Goal: Task Accomplishment & Management: Complete application form

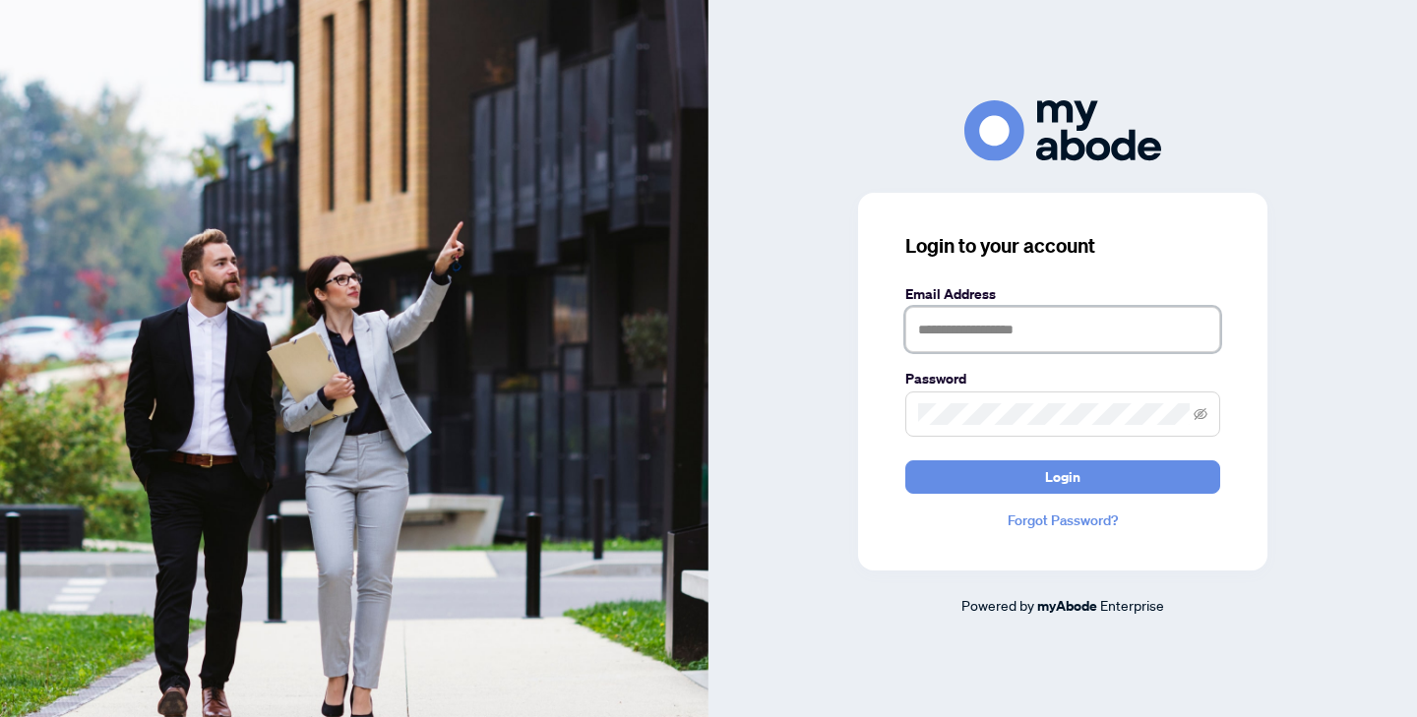
click at [1021, 320] on input "text" at bounding box center [1062, 329] width 315 height 45
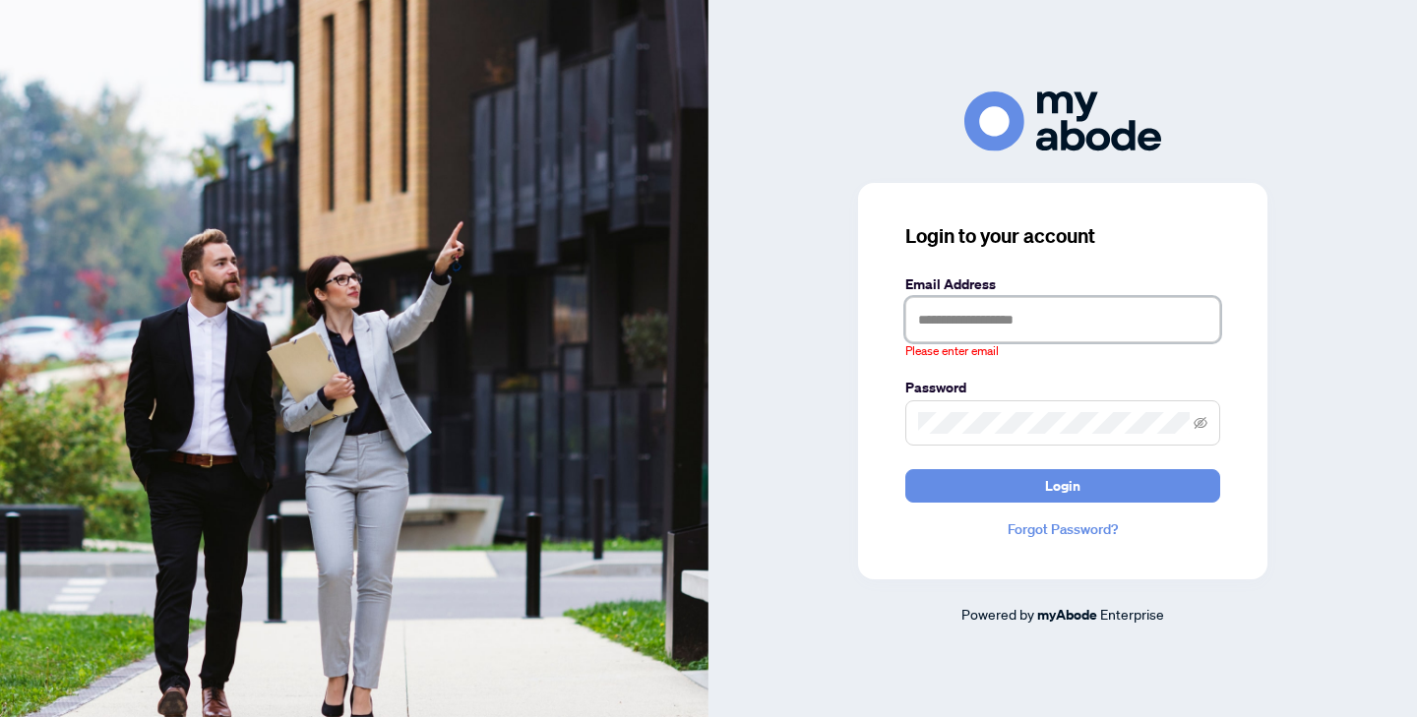
type input "**********"
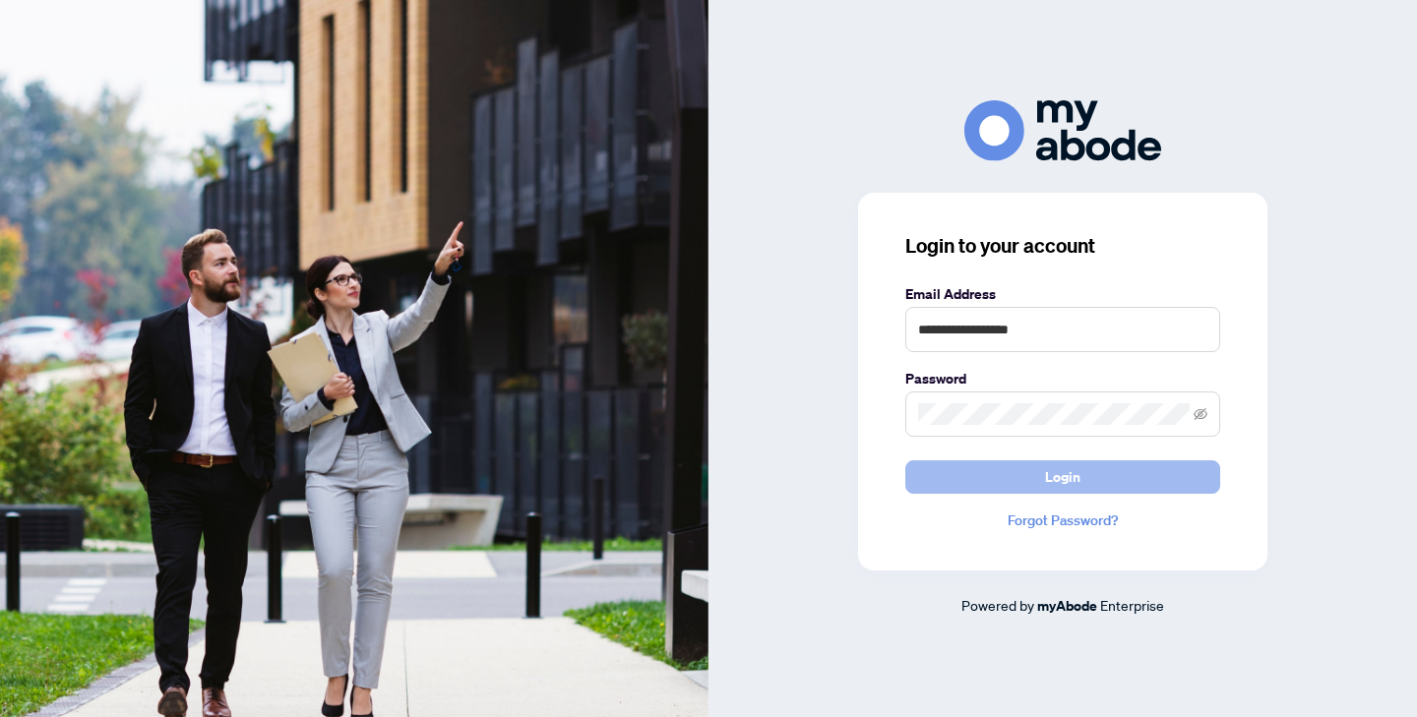
click at [1040, 474] on button "Login" at bounding box center [1062, 477] width 315 height 33
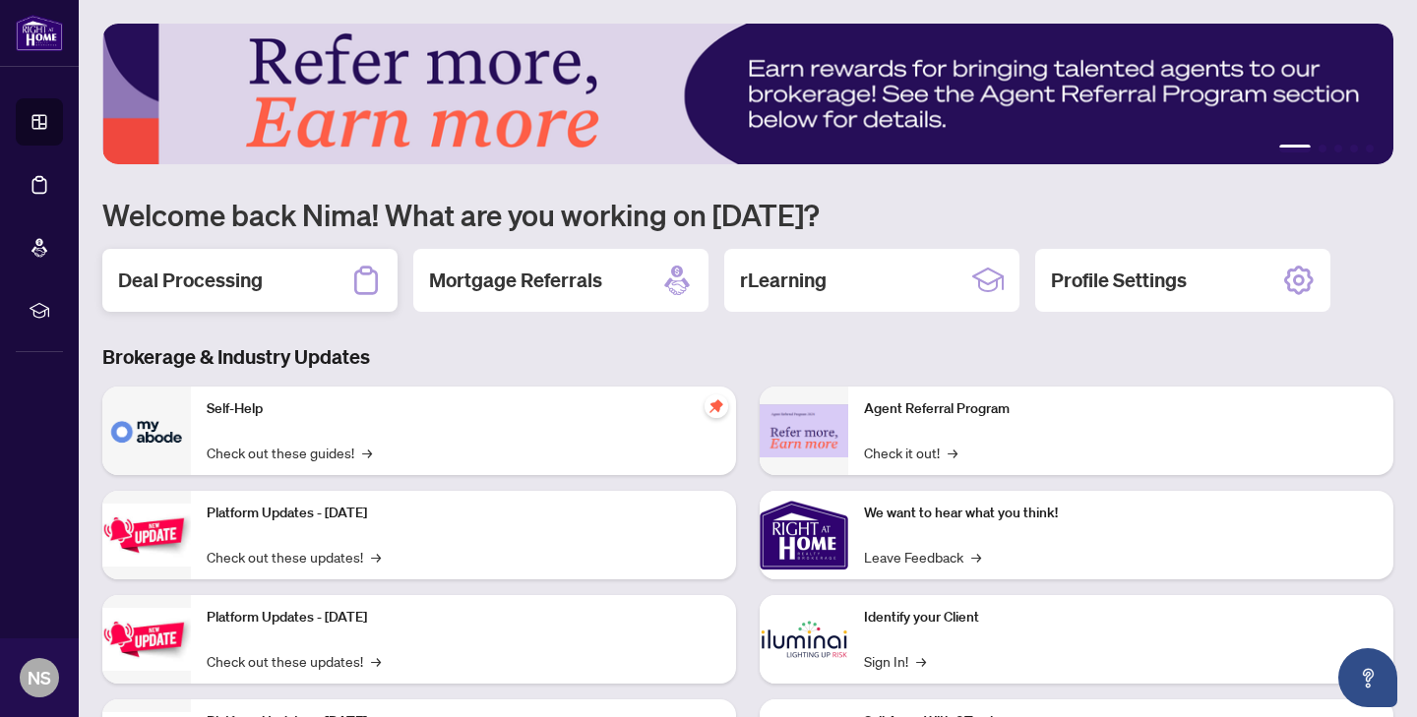
click at [250, 265] on div "Deal Processing" at bounding box center [249, 280] width 295 height 63
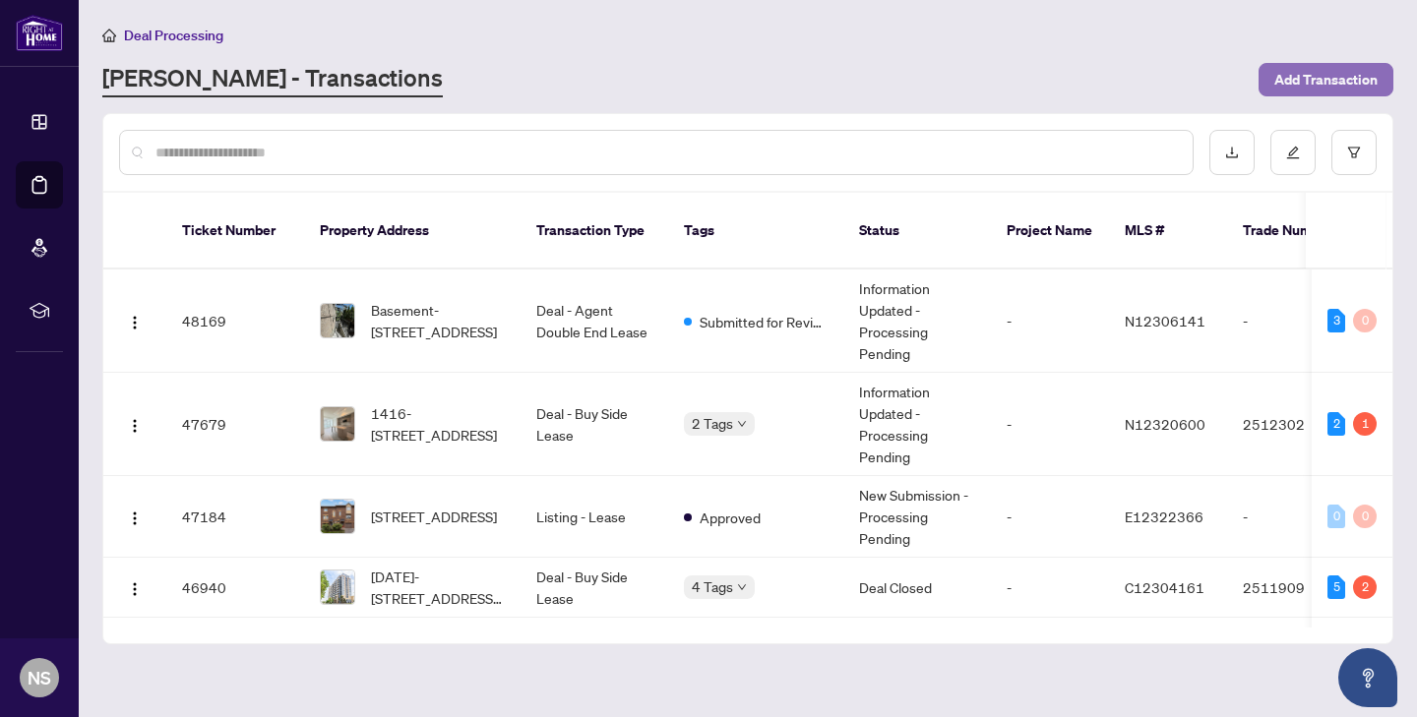
click at [1297, 66] on span "Add Transaction" at bounding box center [1325, 79] width 103 height 31
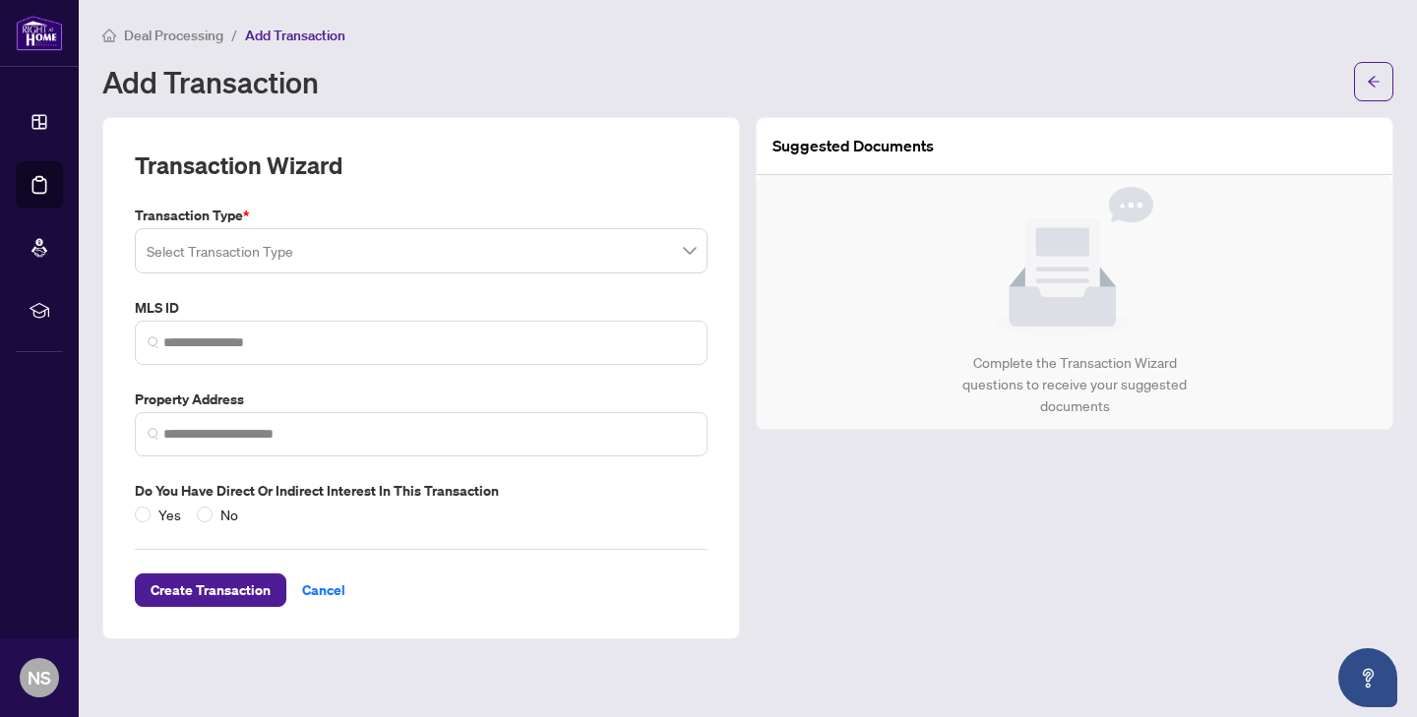
click at [369, 253] on input "search" at bounding box center [412, 253] width 531 height 43
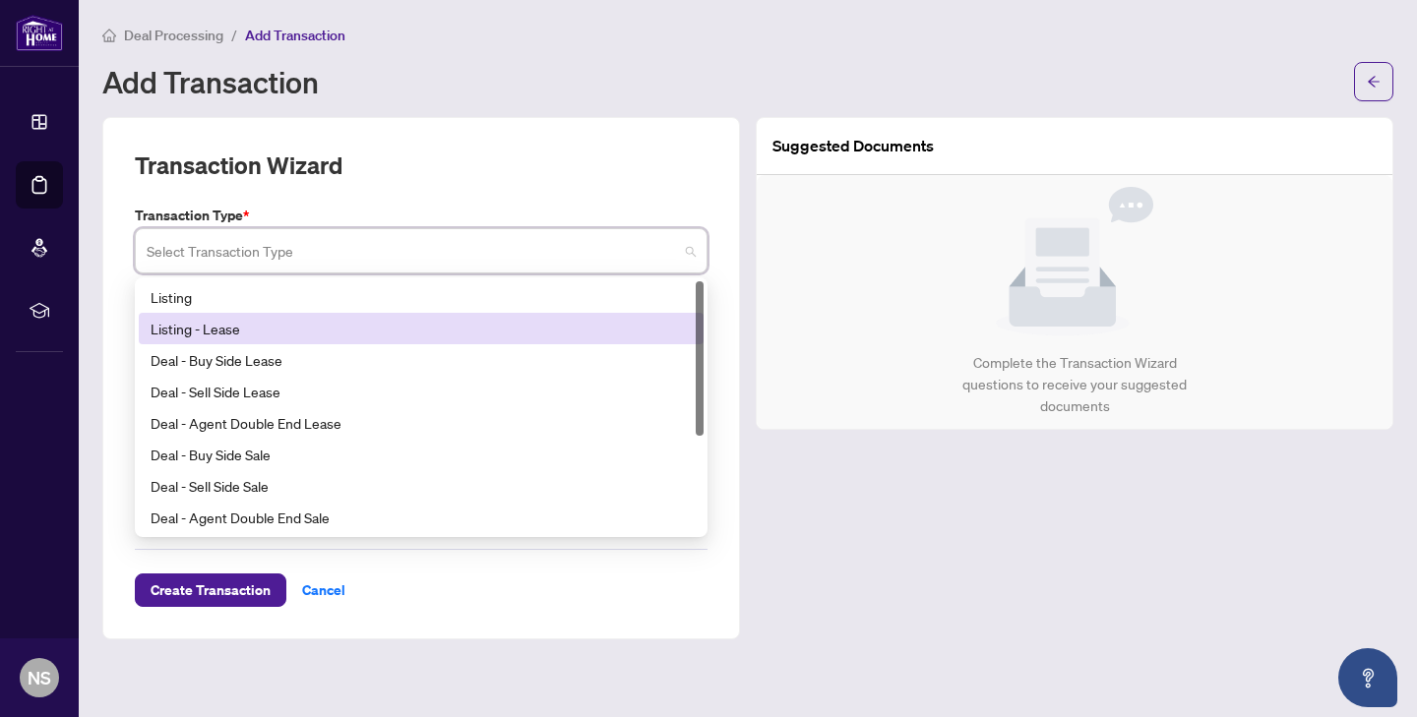
click at [330, 339] on div "Listing - Lease" at bounding box center [421, 328] width 565 height 31
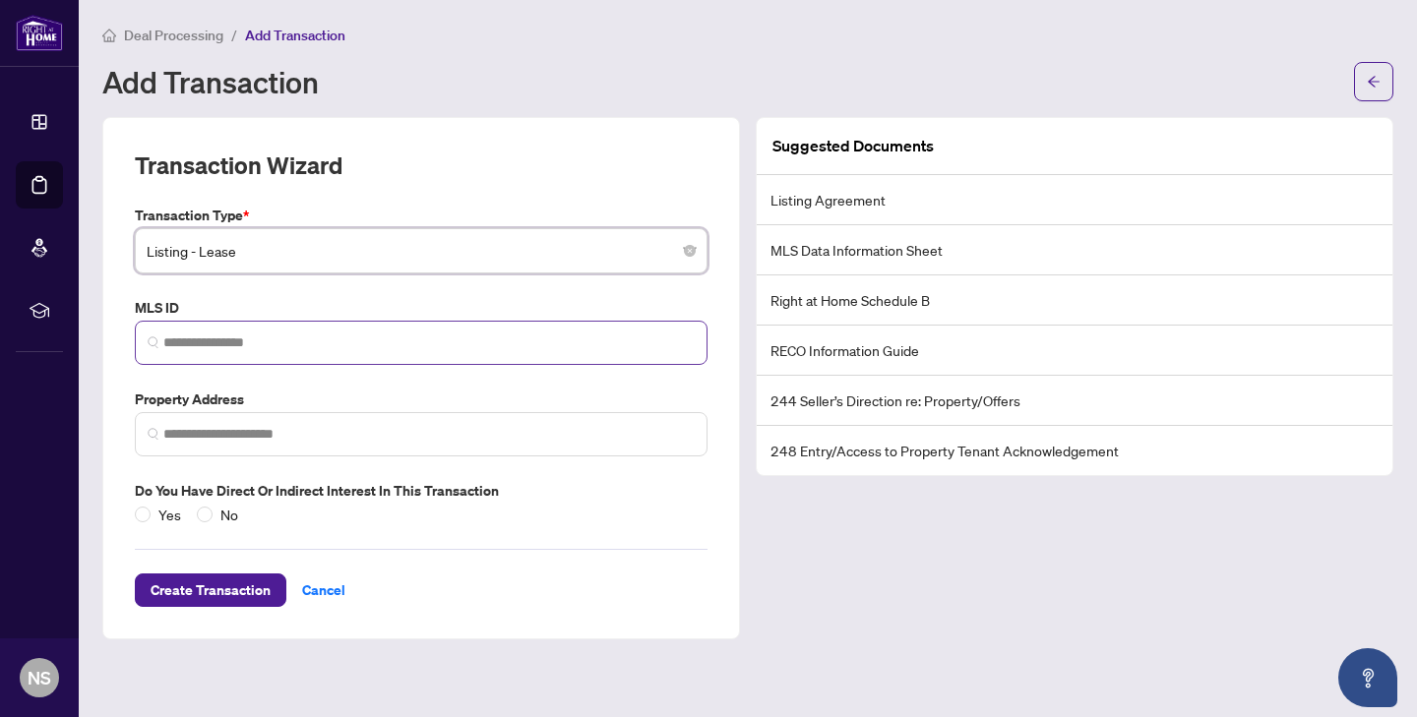
click at [302, 328] on span at bounding box center [421, 343] width 573 height 44
paste input "*********"
type input "*********"
drag, startPoint x: 254, startPoint y: 342, endPoint x: 93, endPoint y: 336, distance: 160.5
click at [93, 336] on main "Deal Processing / Add Transaction Add Transaction Transaction Wizard Transactio…" at bounding box center [748, 358] width 1338 height 717
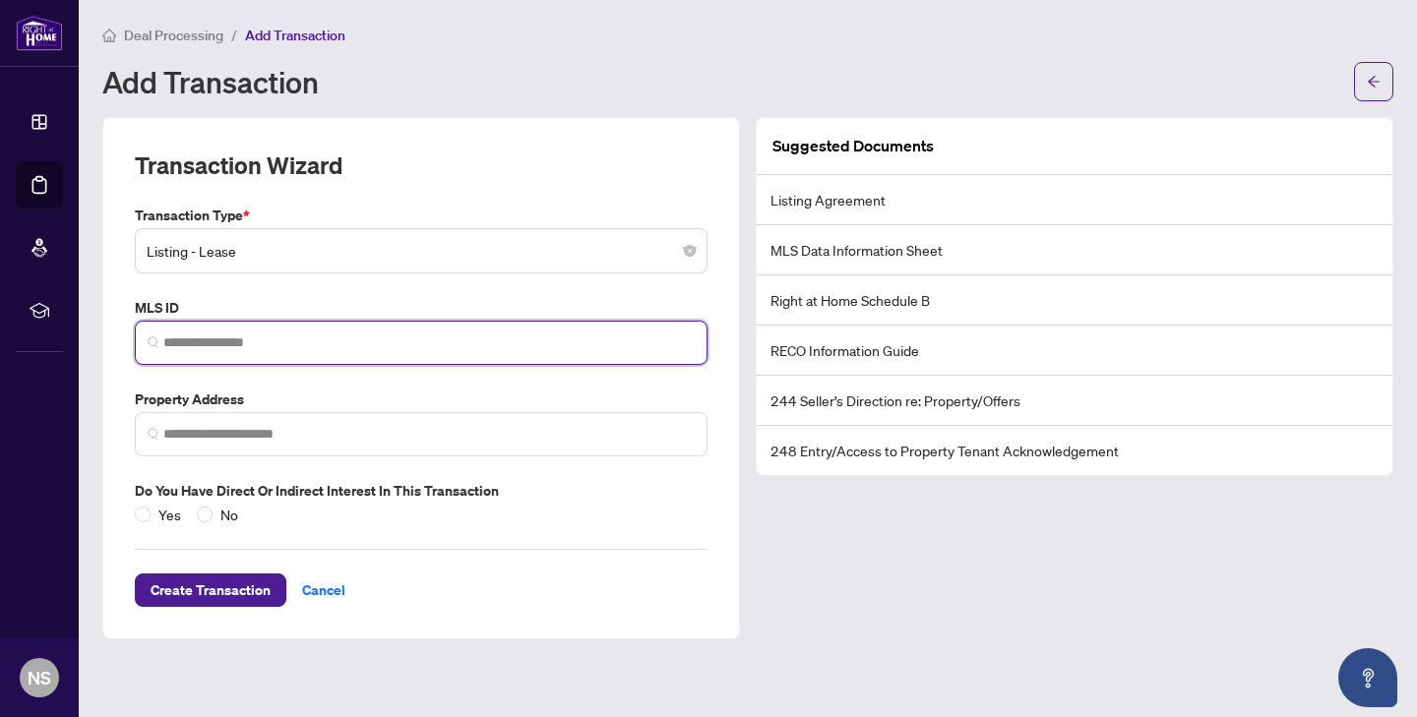
paste input "*********"
type input "*********"
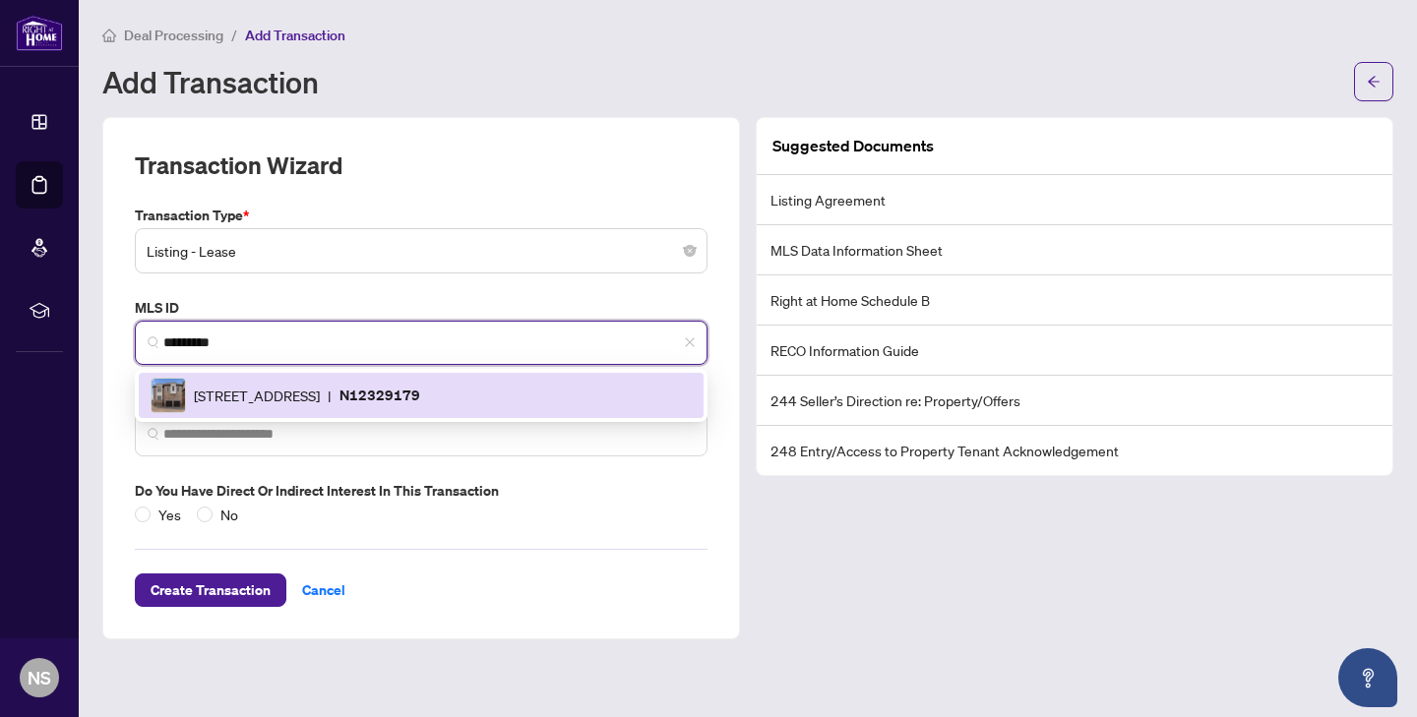
click at [293, 388] on span "250 Seguin St, Richmond Hill, Ontario L4E 1N7, Canada" at bounding box center [257, 396] width 126 height 22
type input "**********"
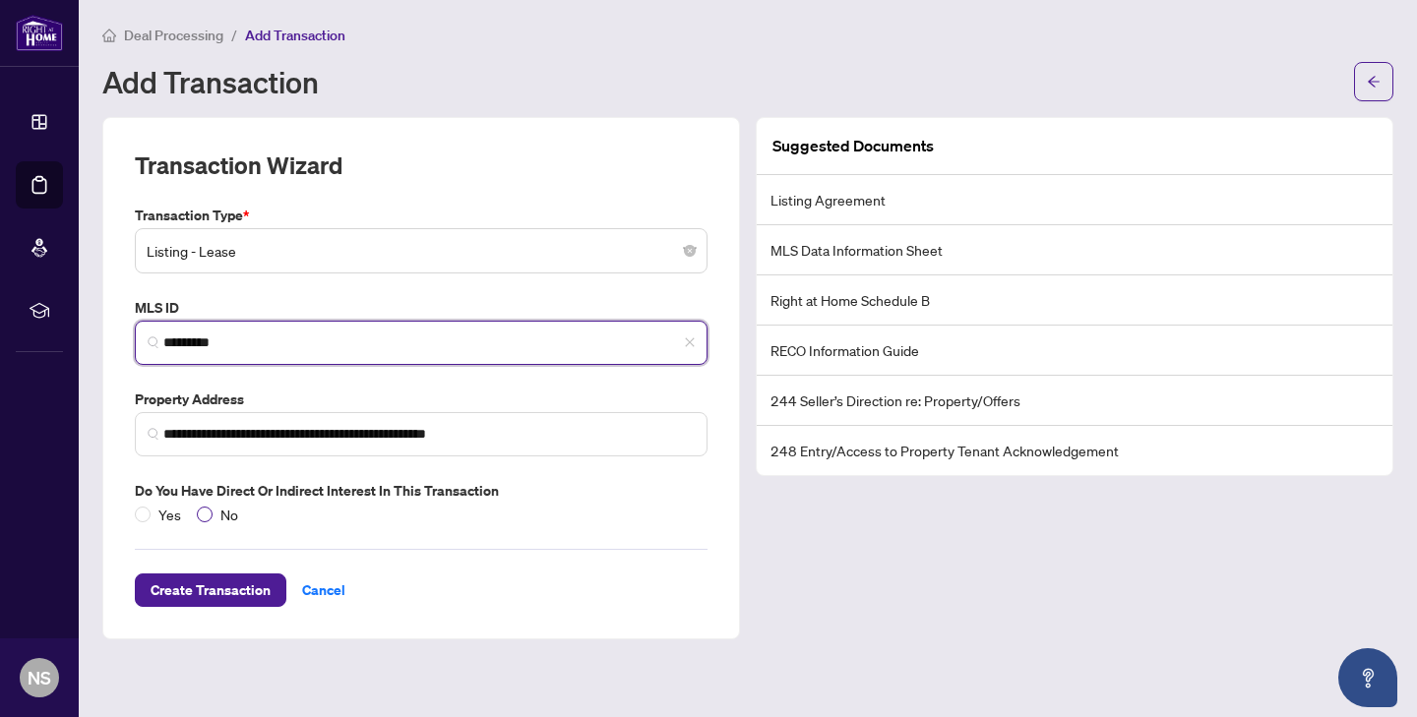
type input "*********"
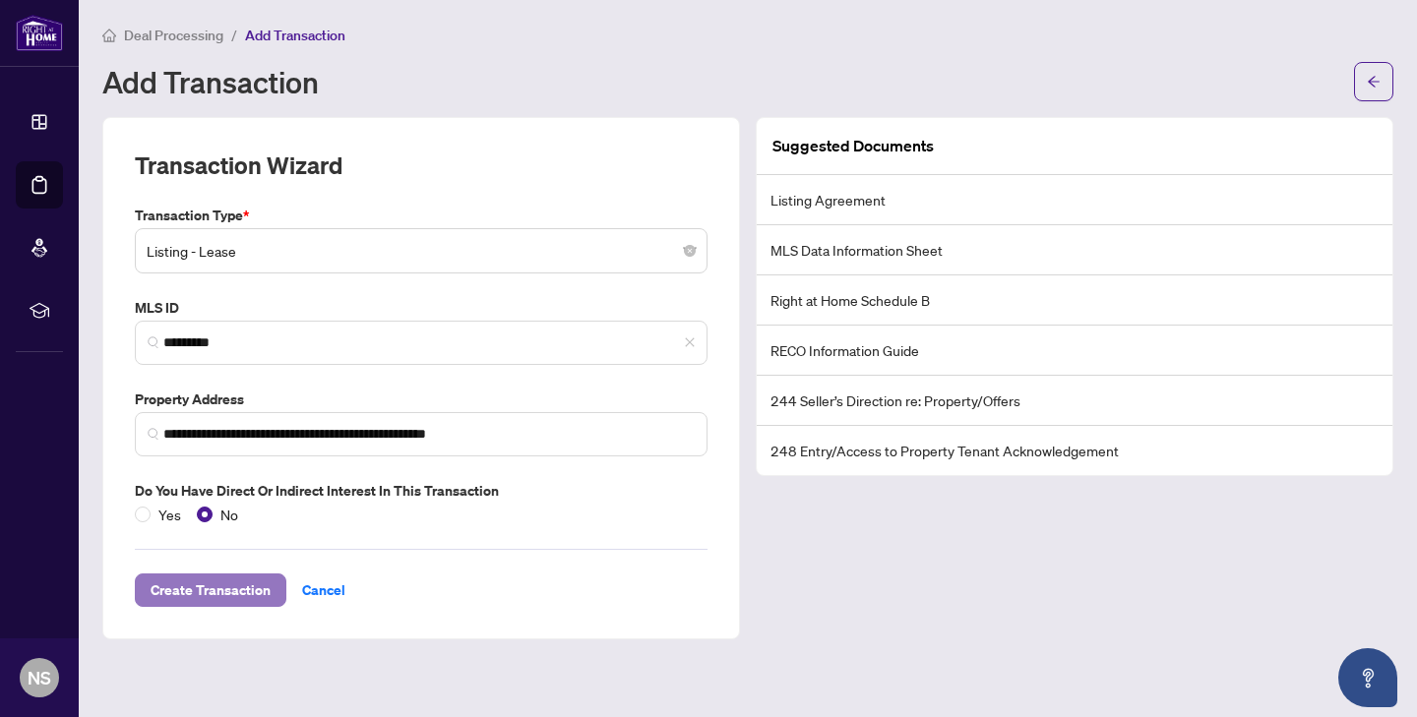
click at [216, 584] on span "Create Transaction" at bounding box center [211, 590] width 120 height 31
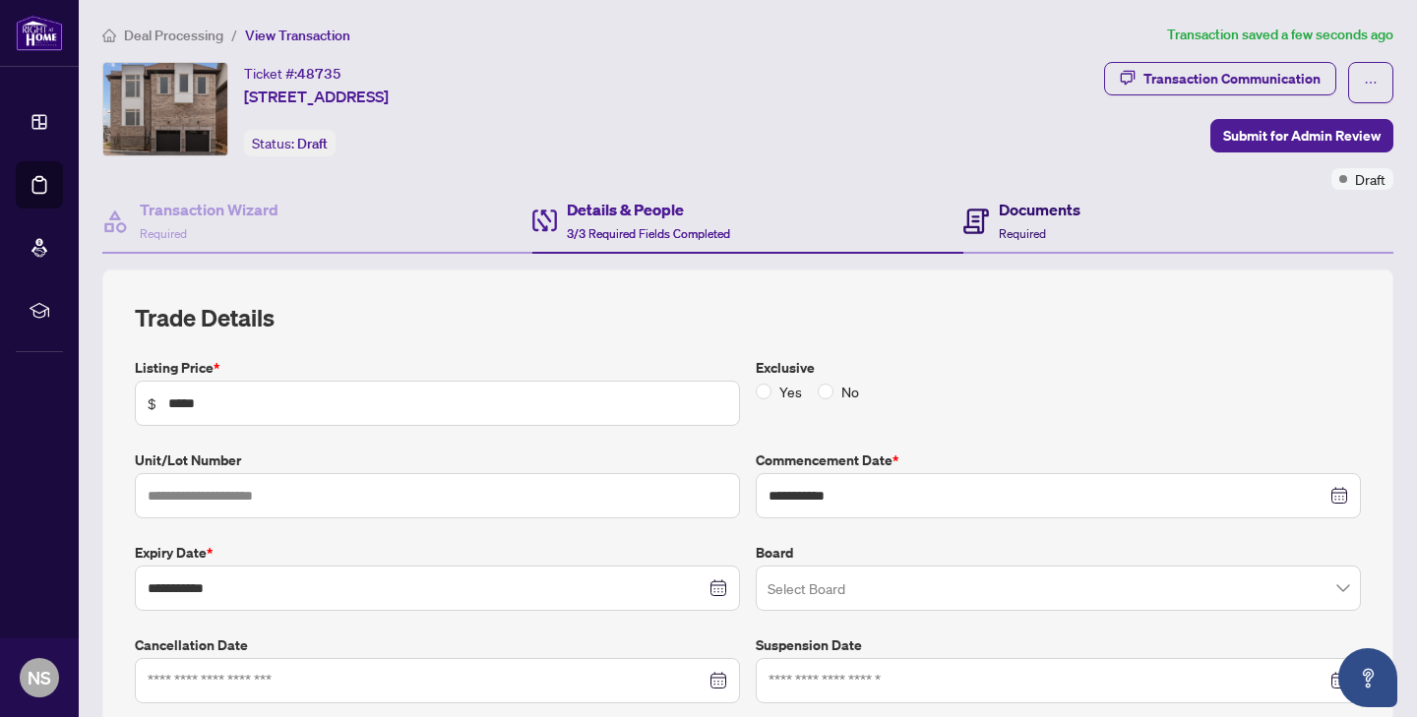
click at [1013, 216] on h4 "Documents" at bounding box center [1040, 210] width 82 height 24
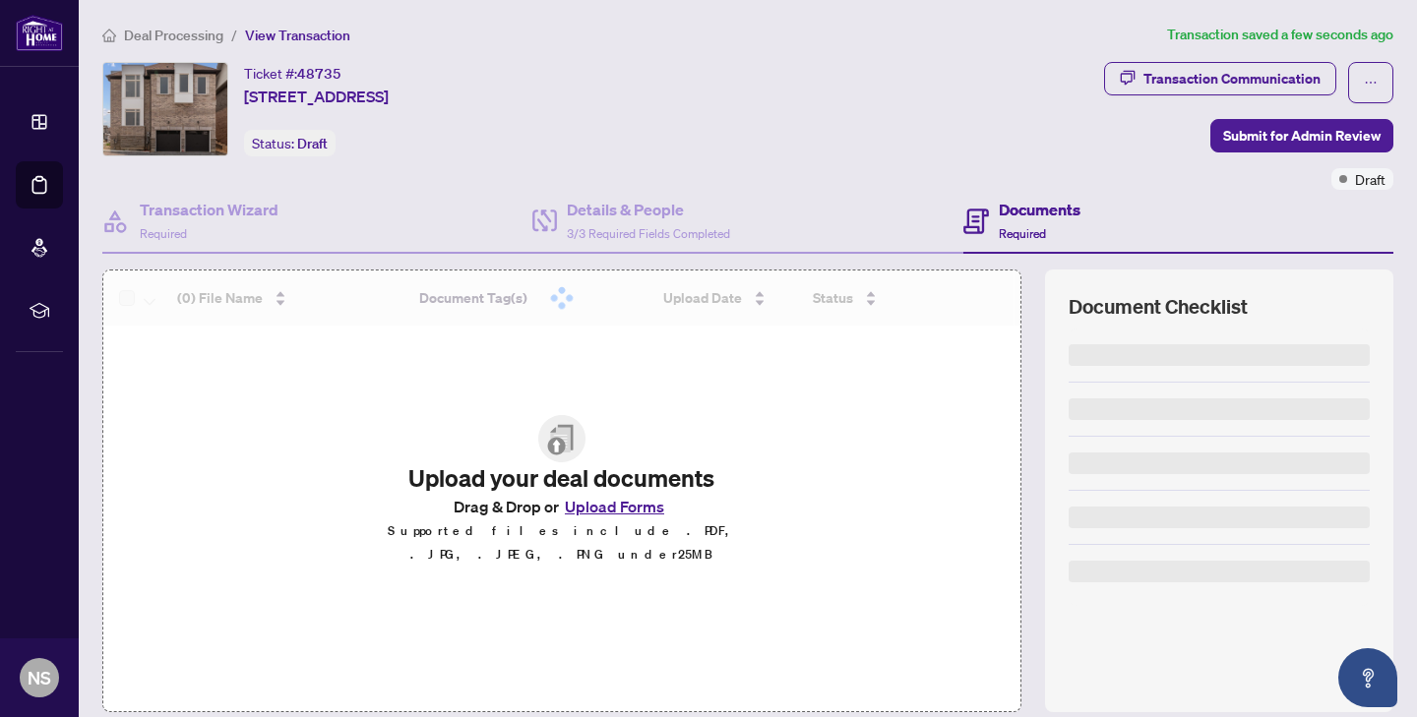
scroll to position [135, 0]
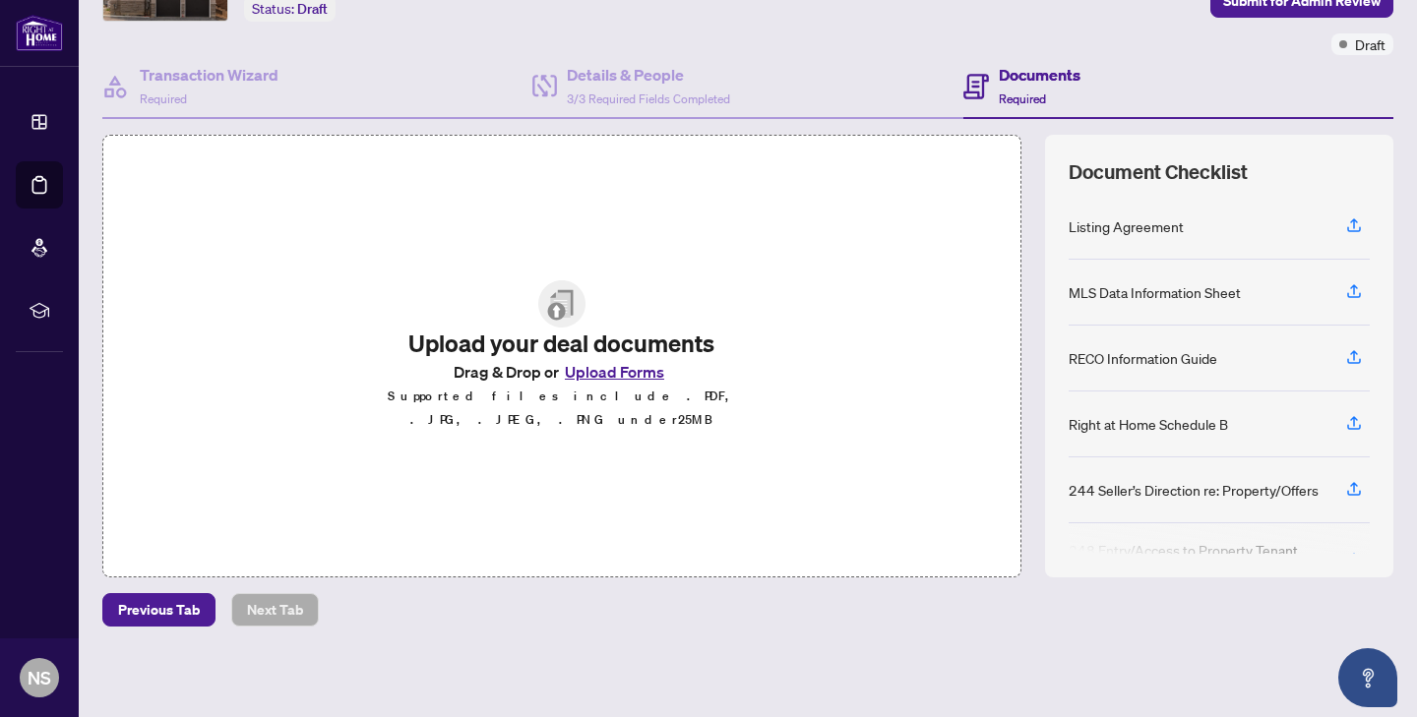
click at [613, 385] on button "Upload Forms" at bounding box center [614, 372] width 111 height 26
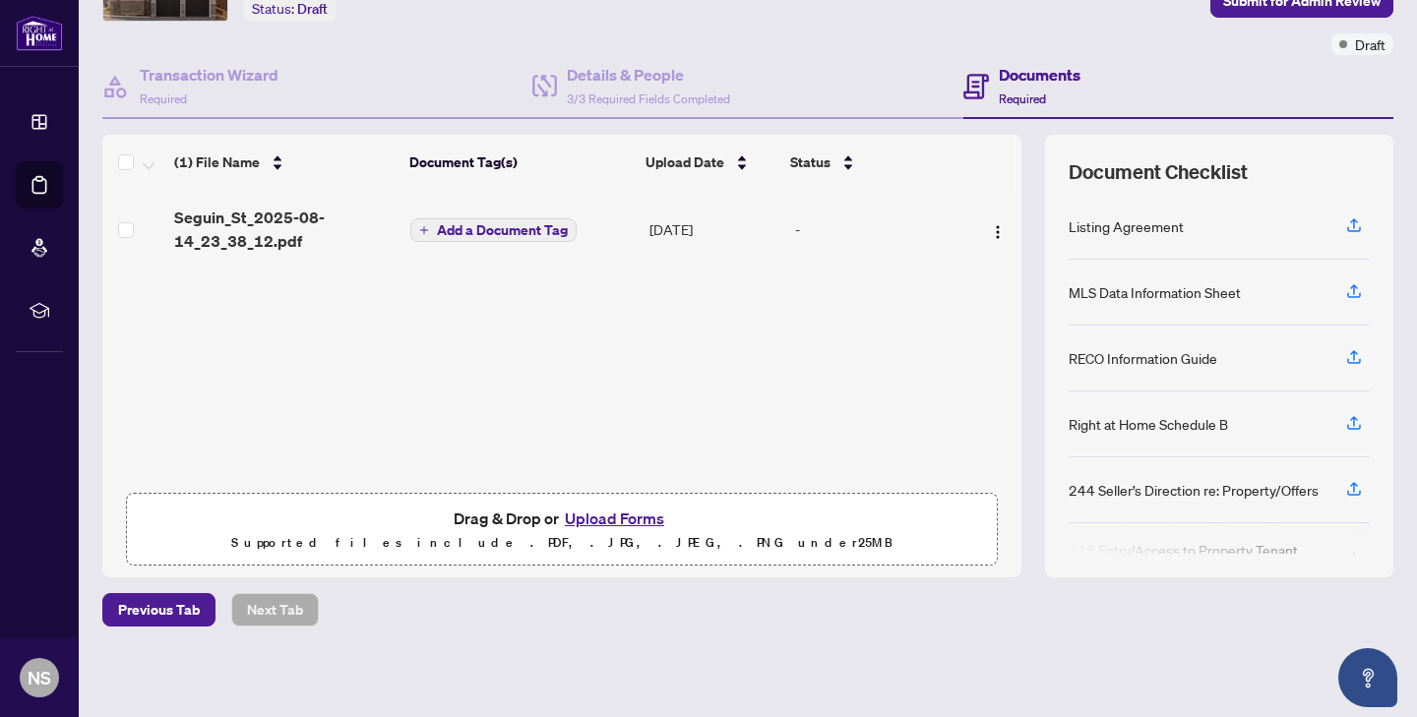
scroll to position [0, 0]
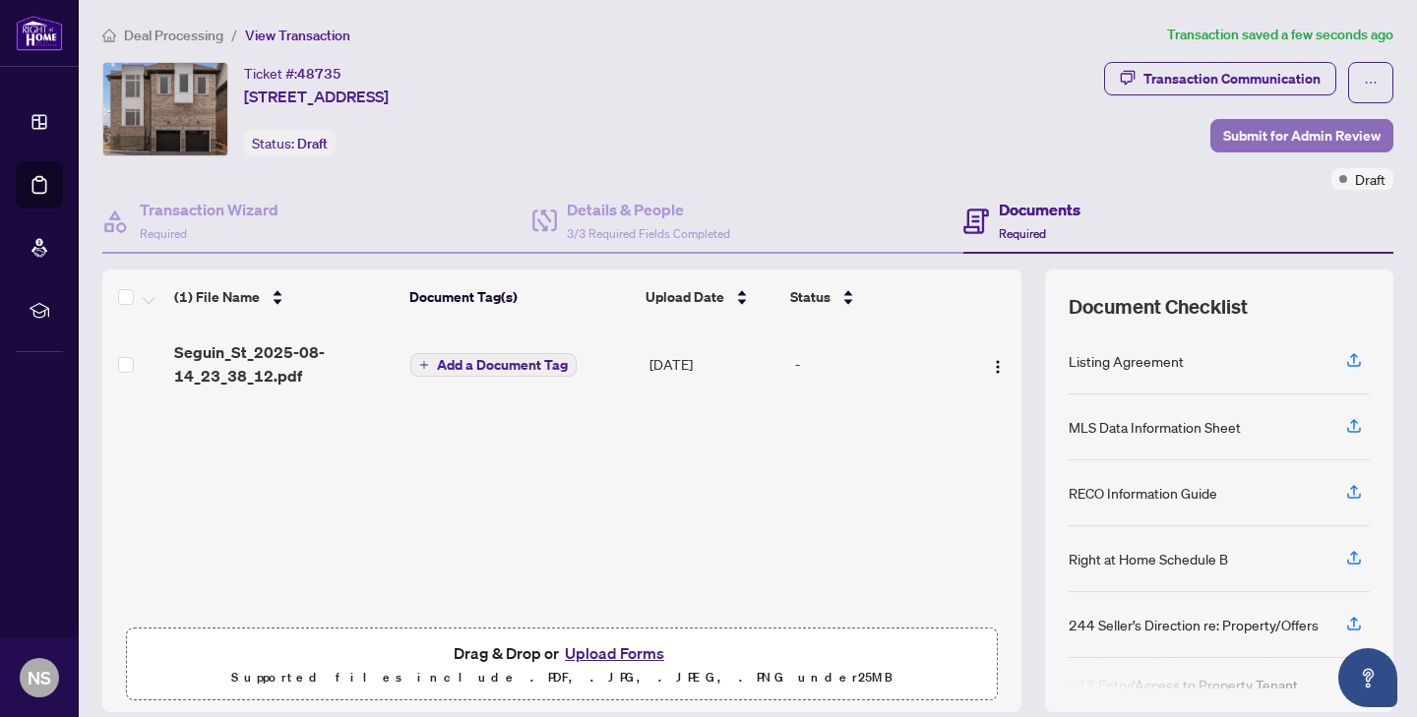
click at [1282, 138] on span "Submit for Admin Review" at bounding box center [1301, 135] width 157 height 31
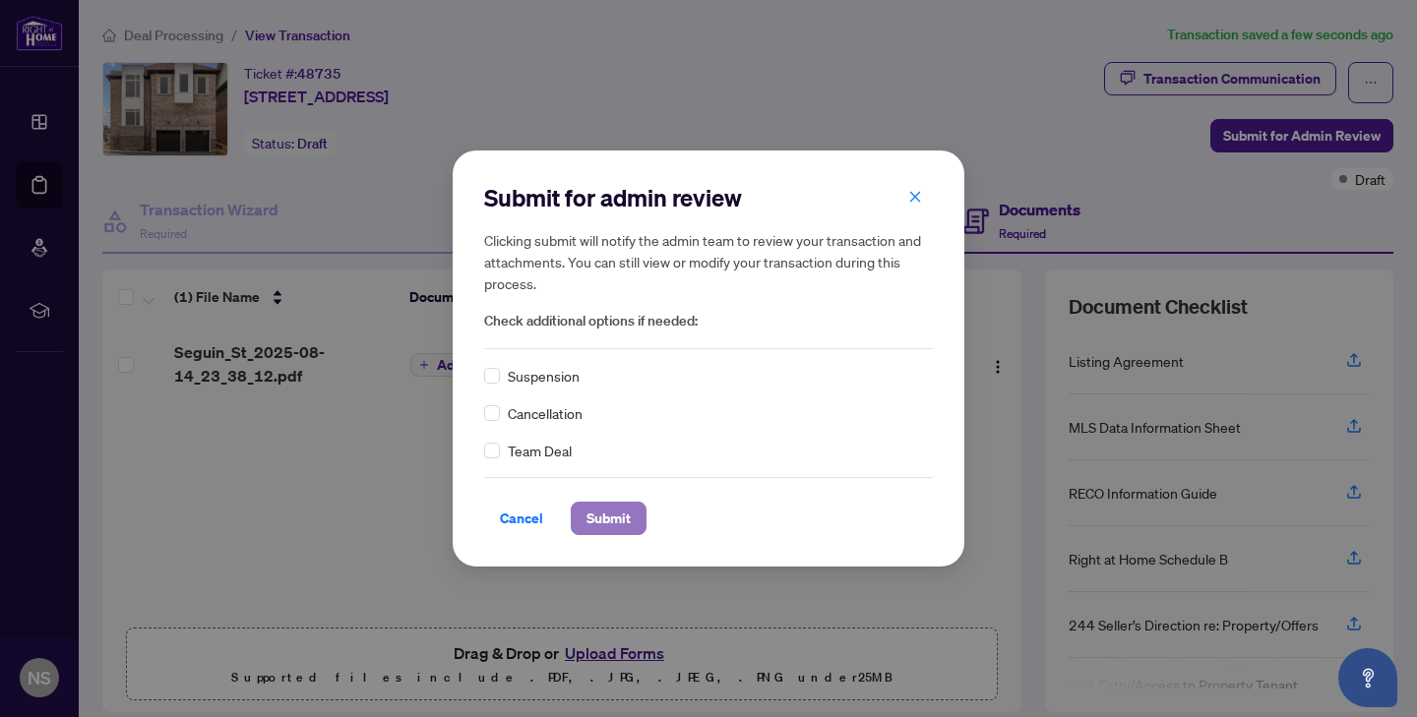
click at [617, 523] on span "Submit" at bounding box center [608, 518] width 44 height 31
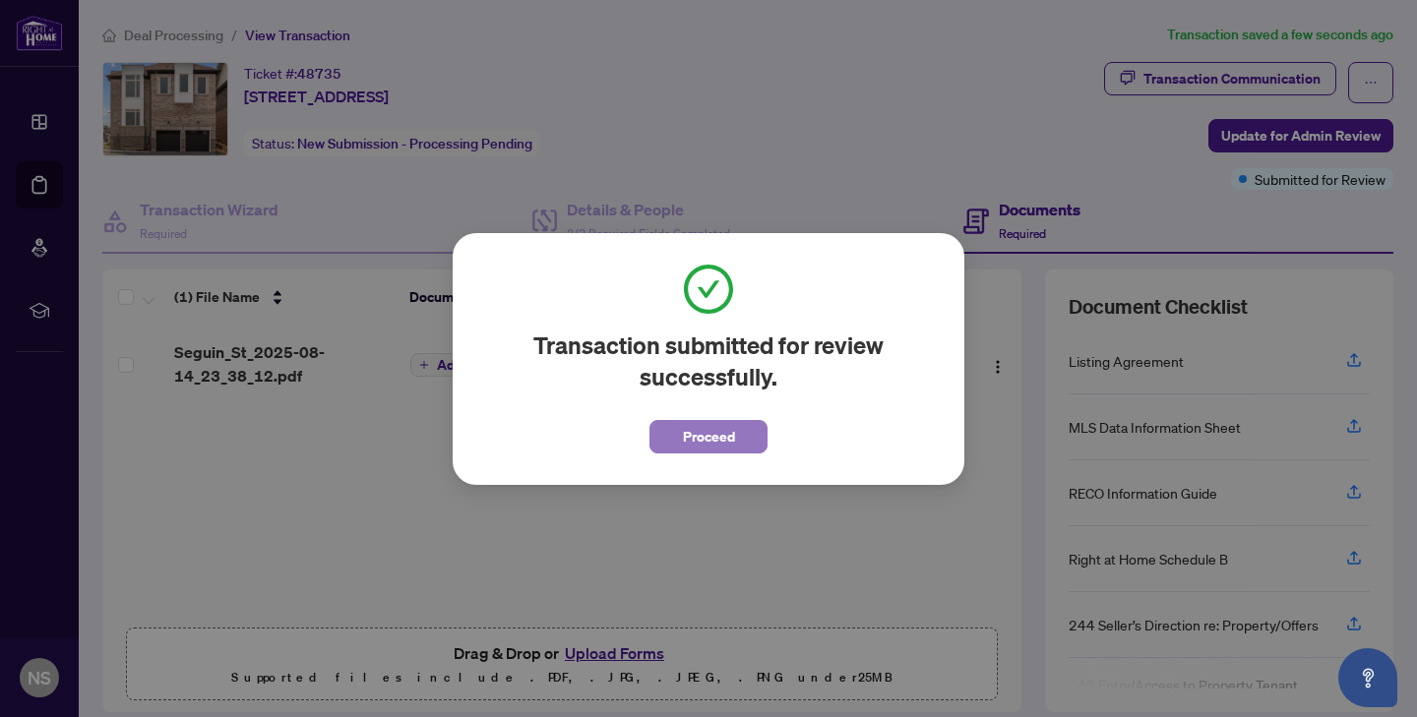
click at [709, 447] on span "Proceed" at bounding box center [709, 436] width 52 height 31
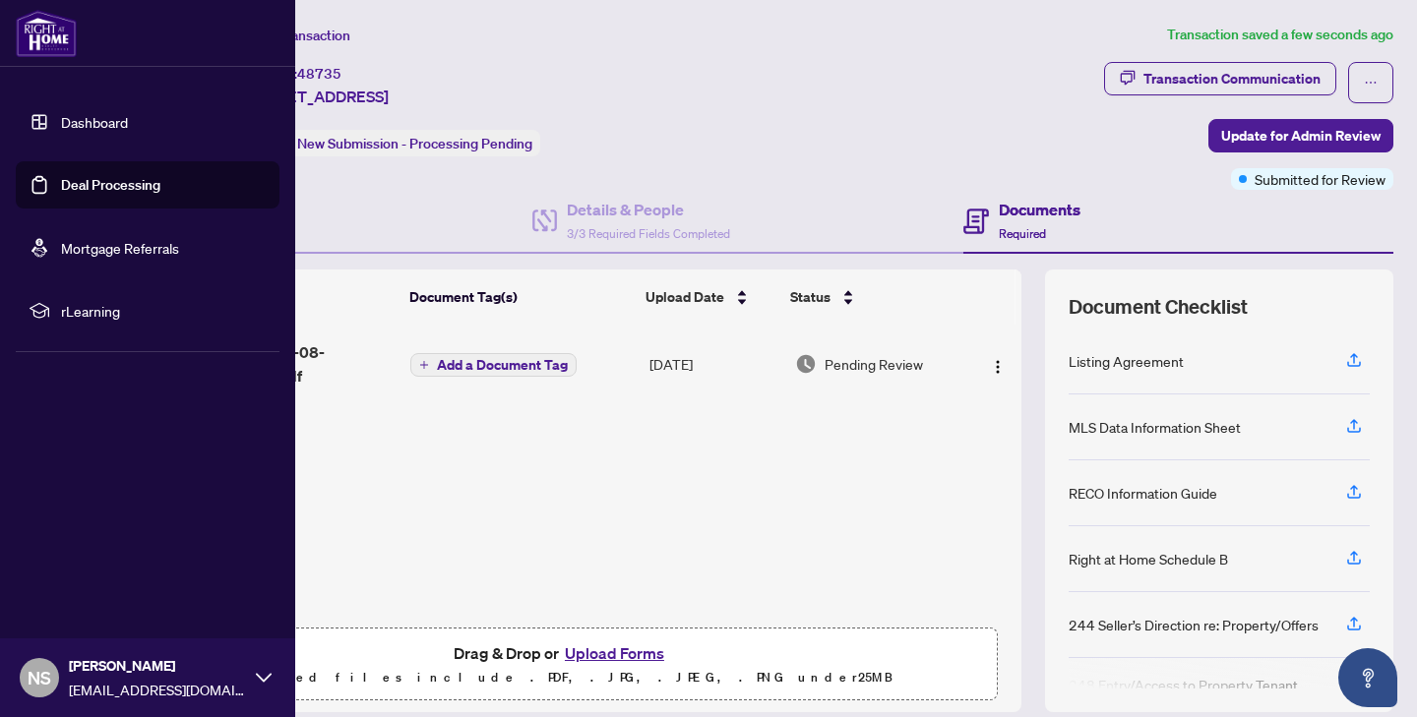
click at [61, 113] on link "Dashboard" at bounding box center [94, 122] width 67 height 18
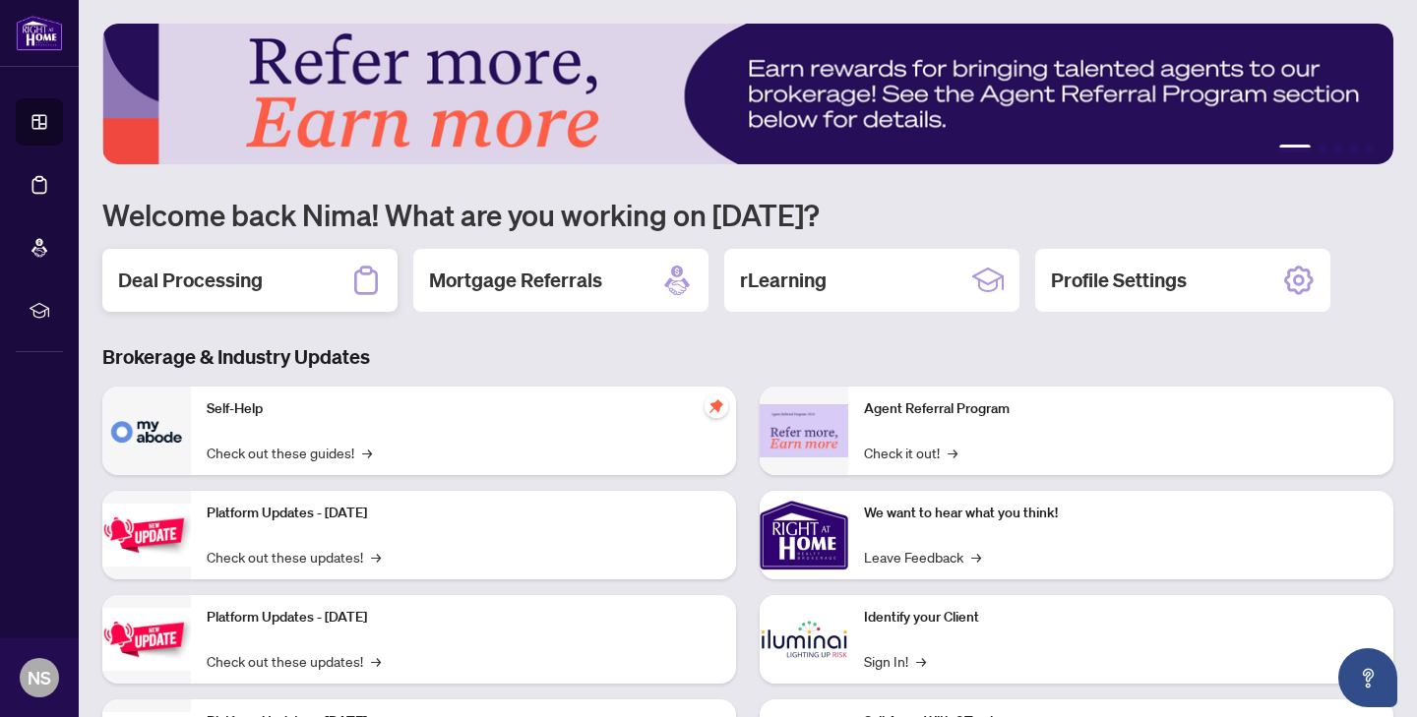
click at [289, 271] on div "Deal Processing" at bounding box center [249, 280] width 295 height 63
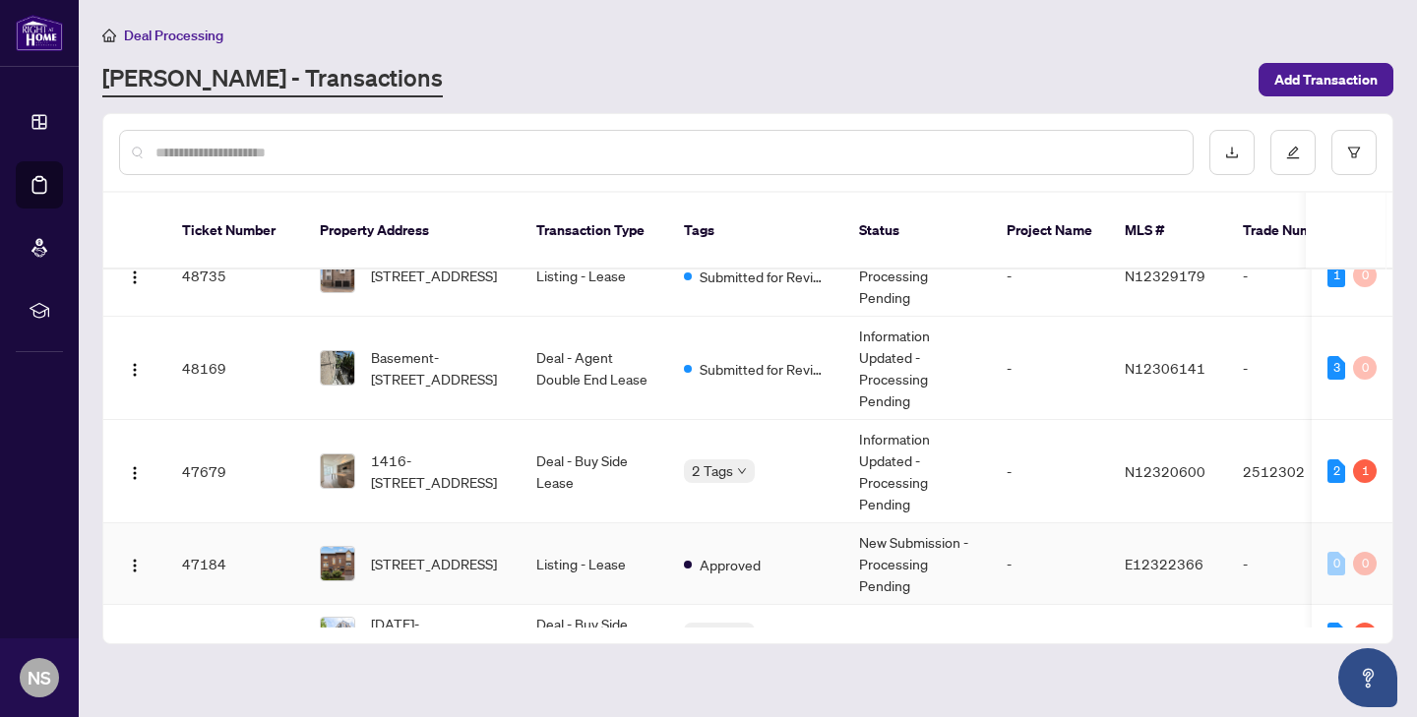
scroll to position [61, 0]
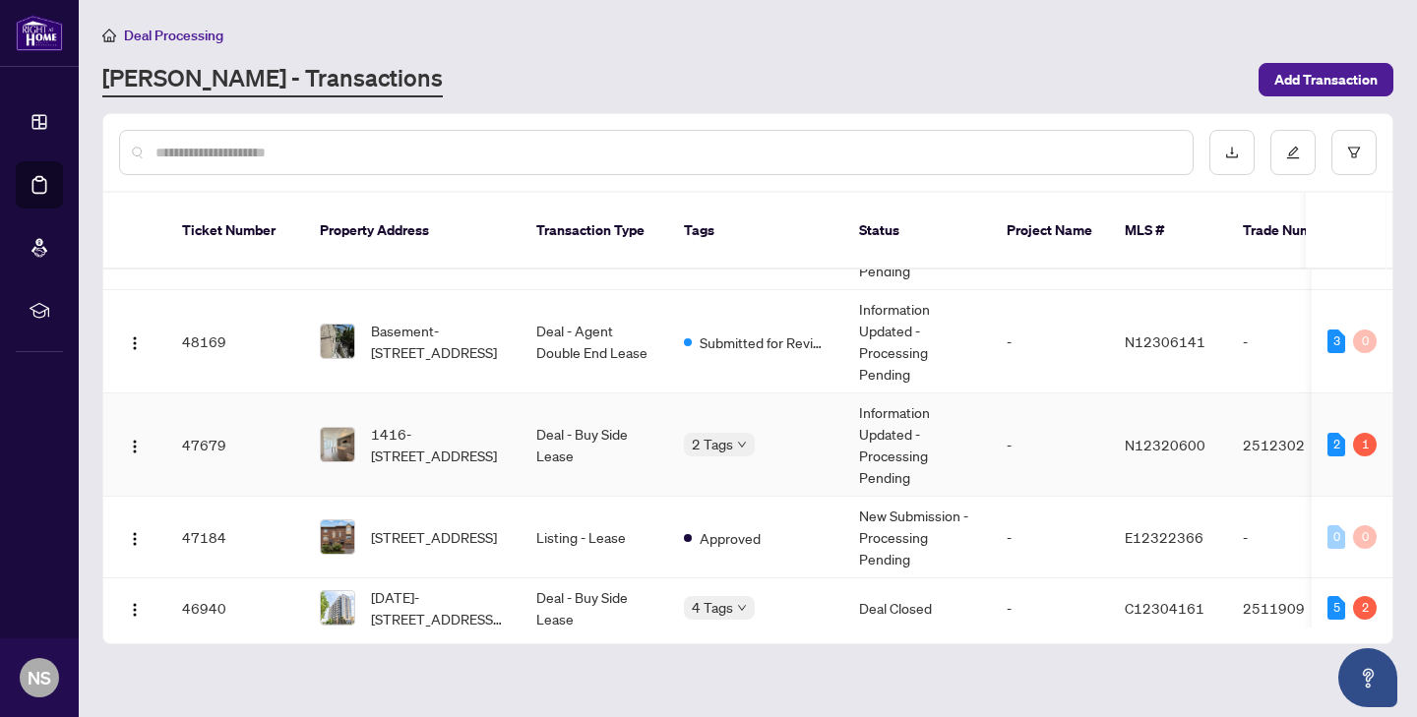
click at [967, 435] on td "Information Updated - Processing Pending" at bounding box center [917, 445] width 148 height 103
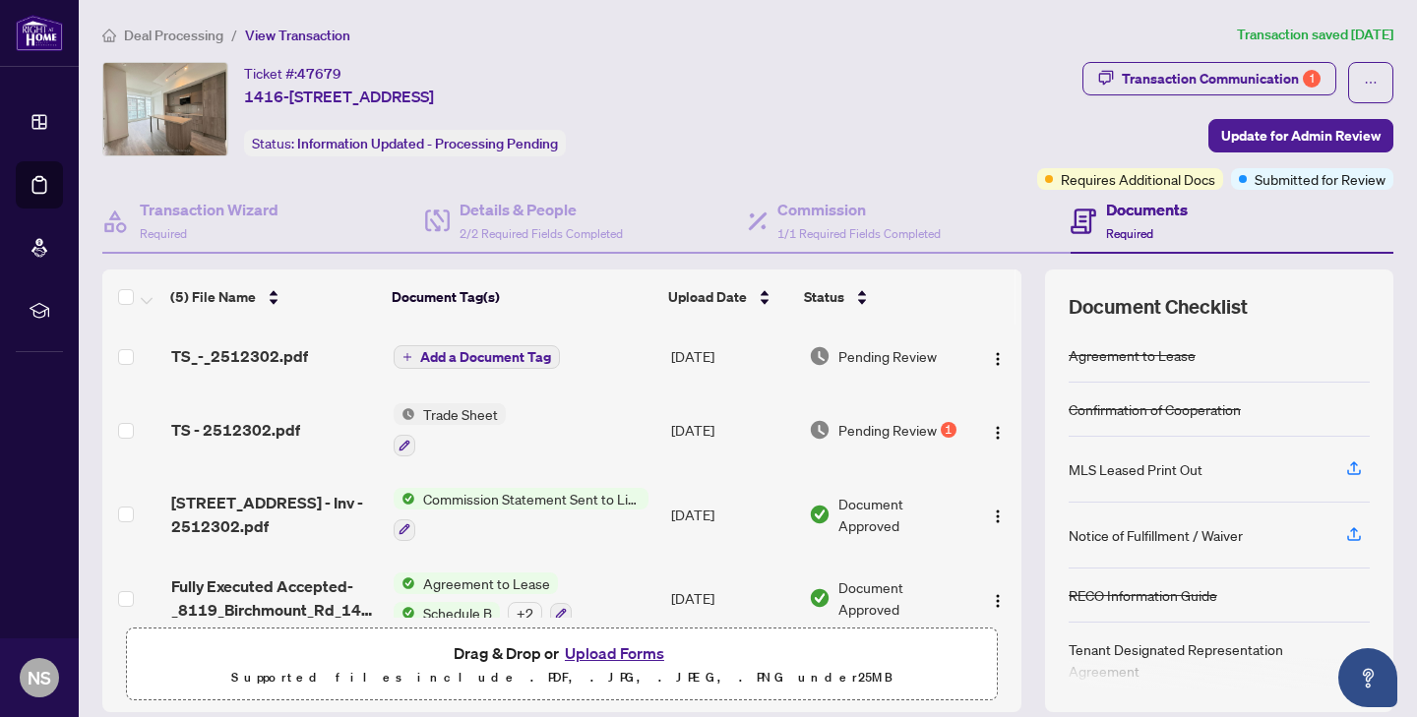
click at [583, 345] on td "Add a Document Tag" at bounding box center [525, 356] width 278 height 63
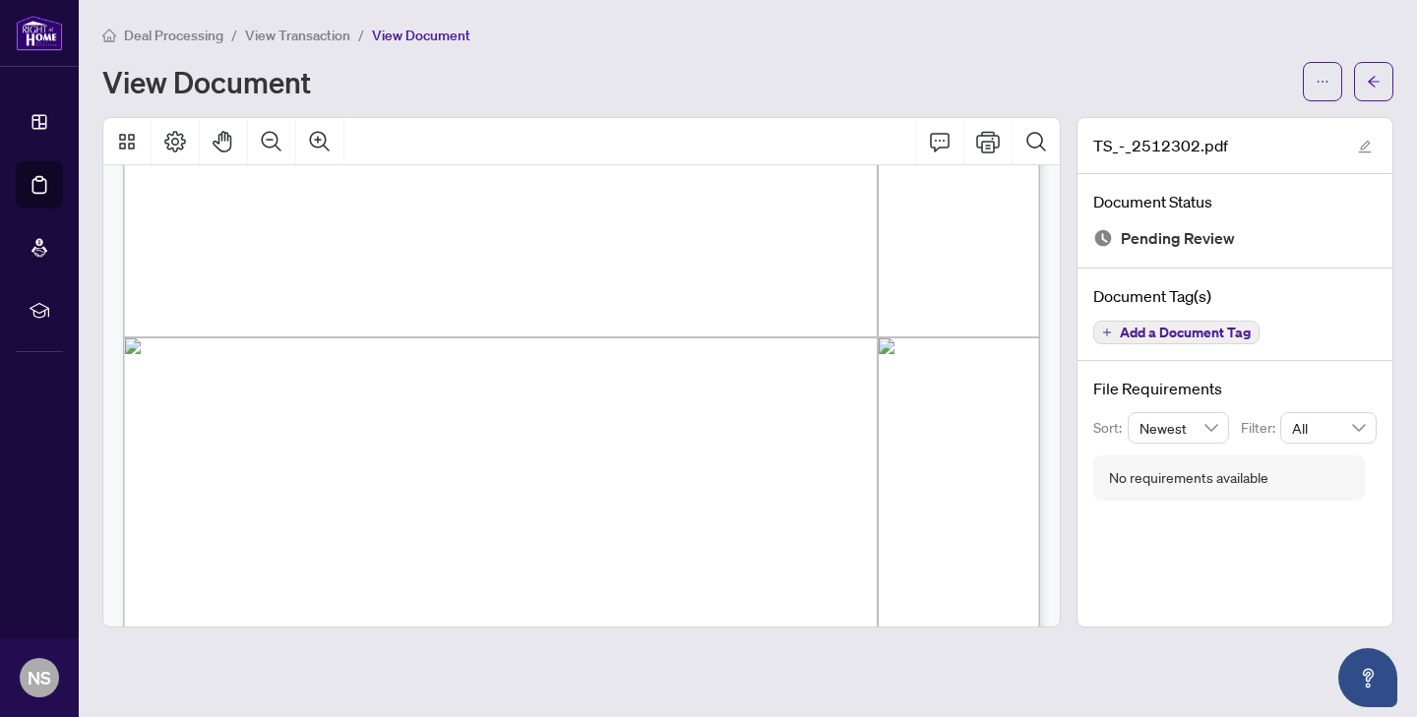
scroll to position [700, 0]
click at [1385, 76] on button "button" at bounding box center [1373, 81] width 39 height 39
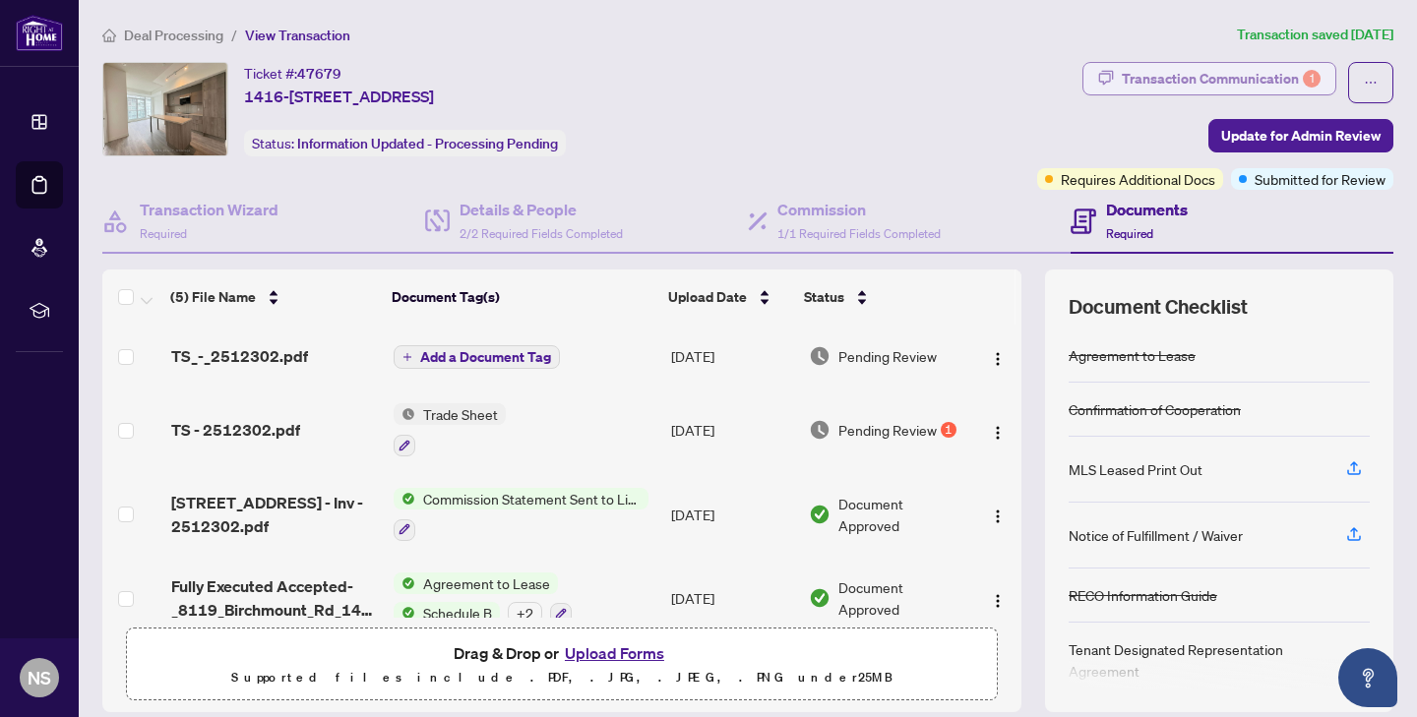
click at [1242, 67] on div "Transaction Communication 1" at bounding box center [1221, 78] width 199 height 31
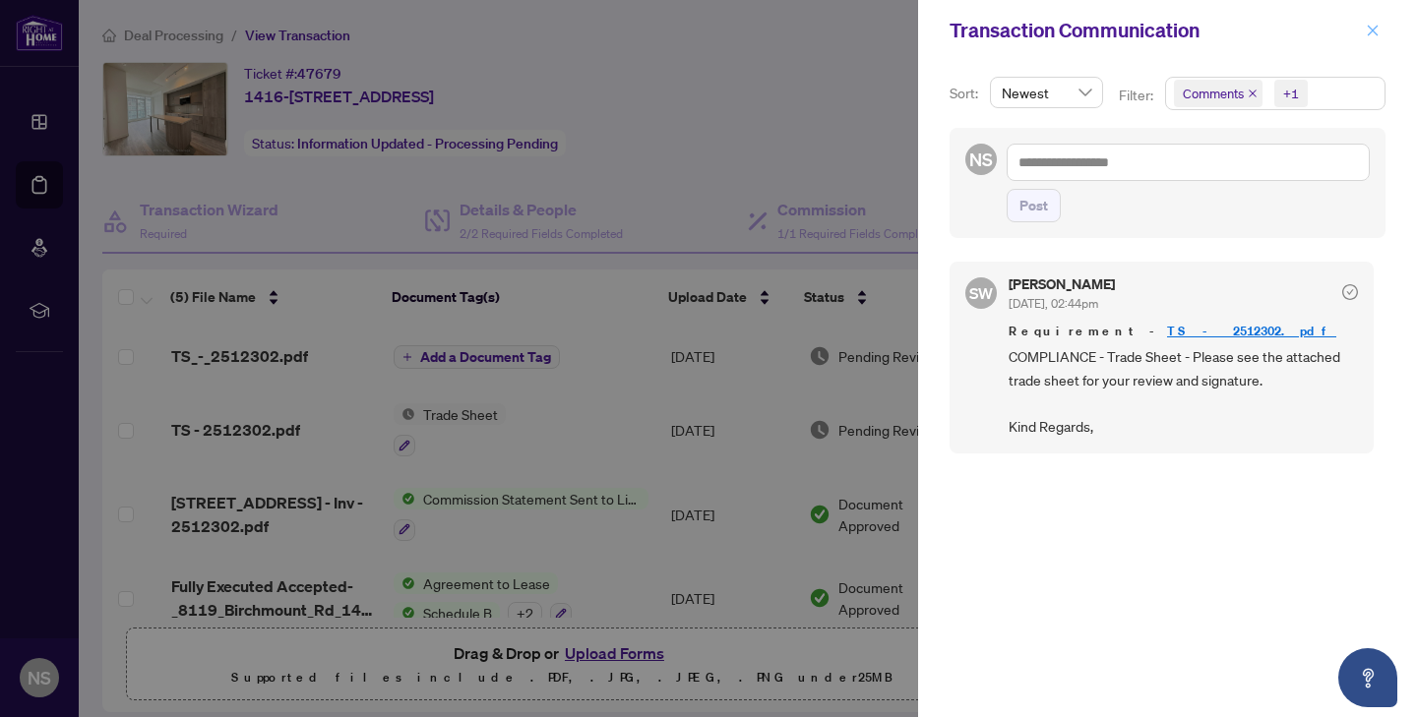
click at [1375, 28] on icon "close" at bounding box center [1373, 30] width 11 height 11
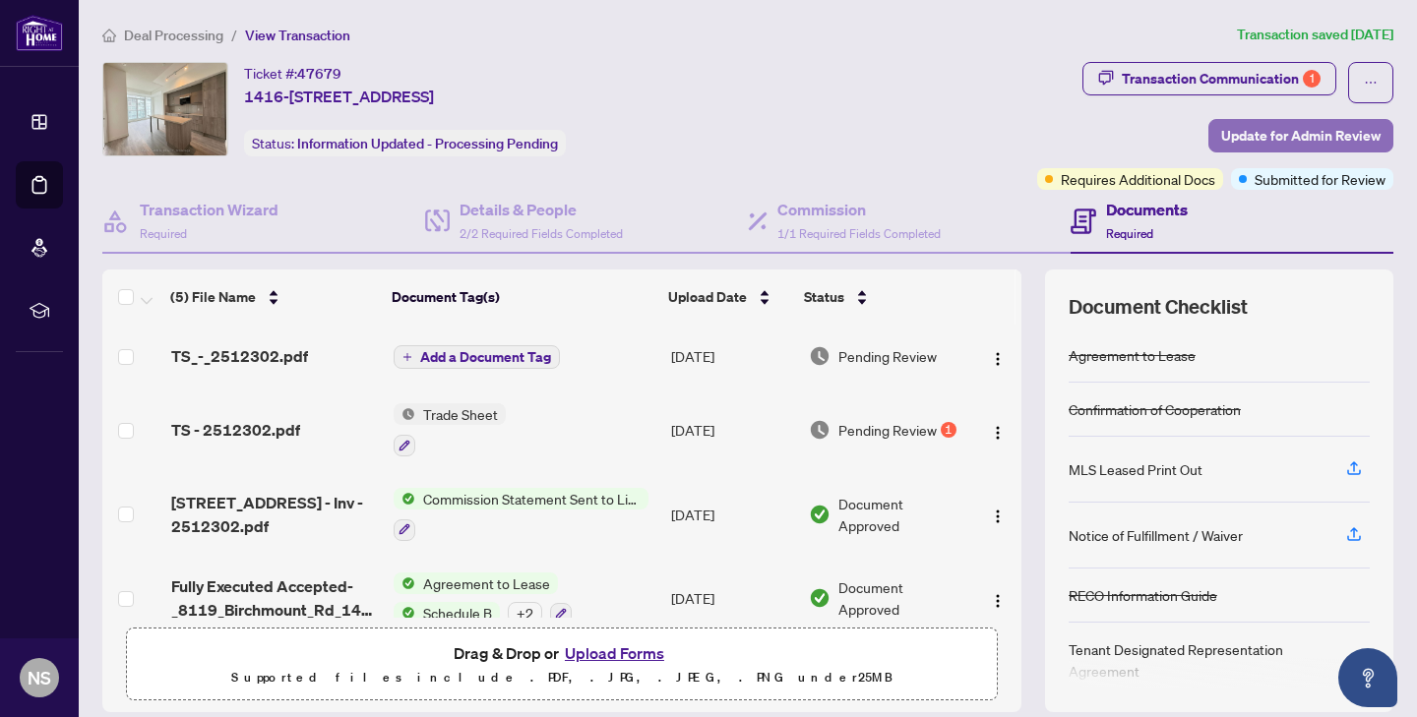
click at [1306, 131] on span "Update for Admin Review" at bounding box center [1300, 135] width 159 height 31
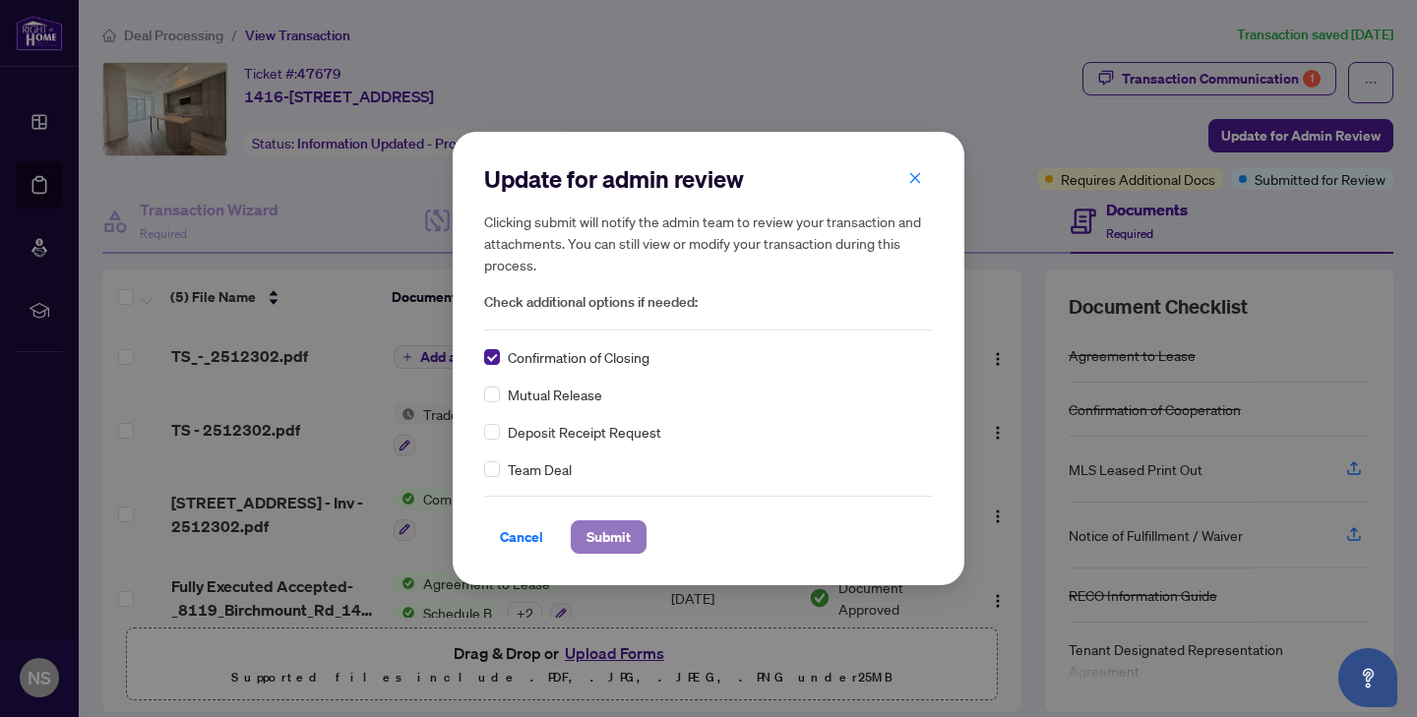
click at [619, 531] on span "Submit" at bounding box center [608, 537] width 44 height 31
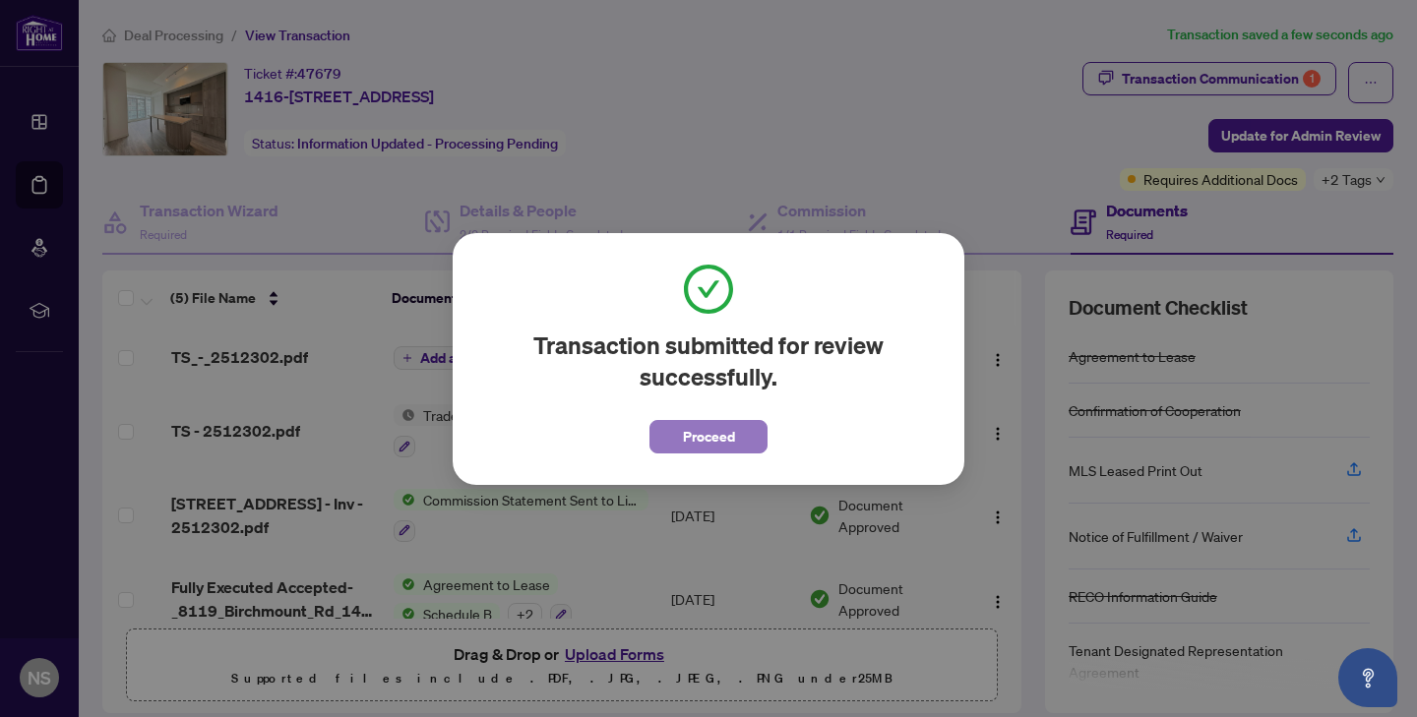
click at [673, 443] on button "Proceed" at bounding box center [708, 436] width 118 height 33
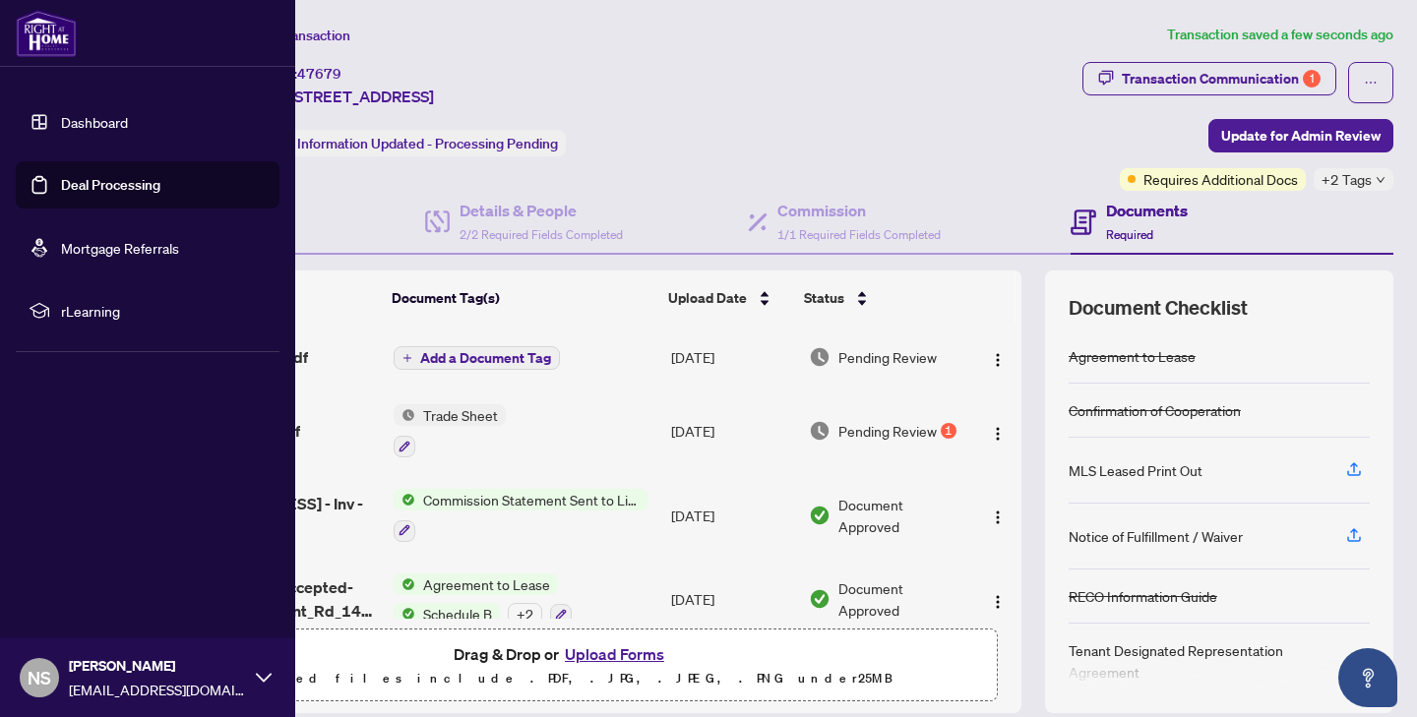
click at [61, 131] on link "Dashboard" at bounding box center [94, 122] width 67 height 18
